Goal: Task Accomplishment & Management: Manage account settings

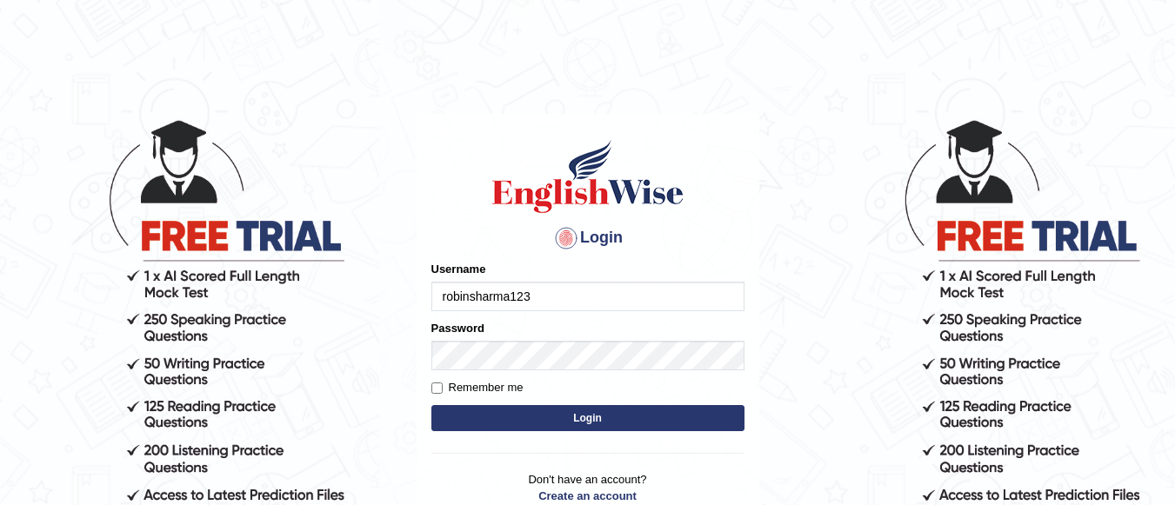
type input "robinsharma123"
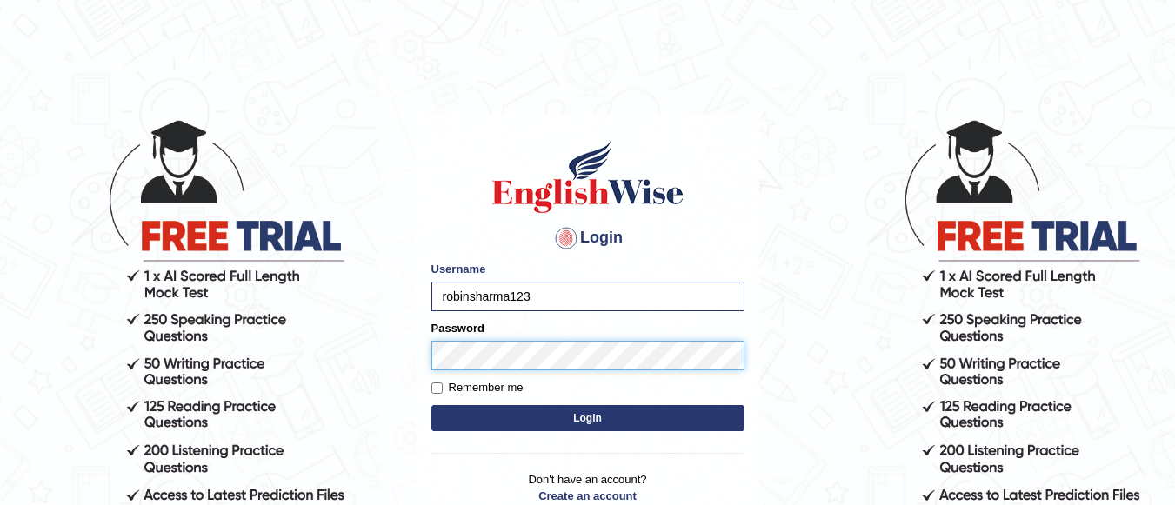
click at [431, 405] on button "Login" at bounding box center [587, 418] width 313 height 26
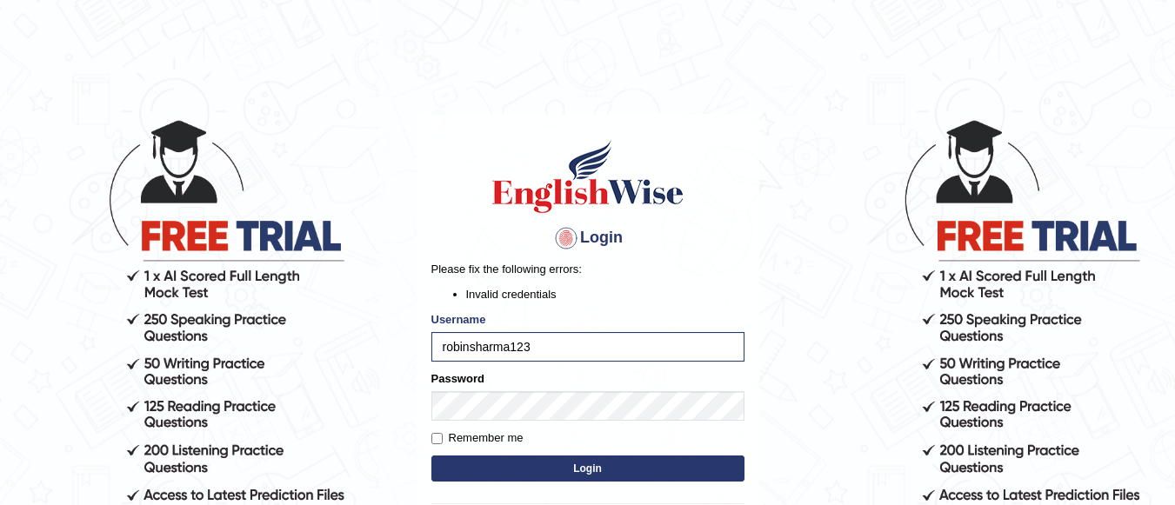
click at [521, 476] on button "Login" at bounding box center [587, 469] width 313 height 26
